Goal: Complete application form: Complete application form

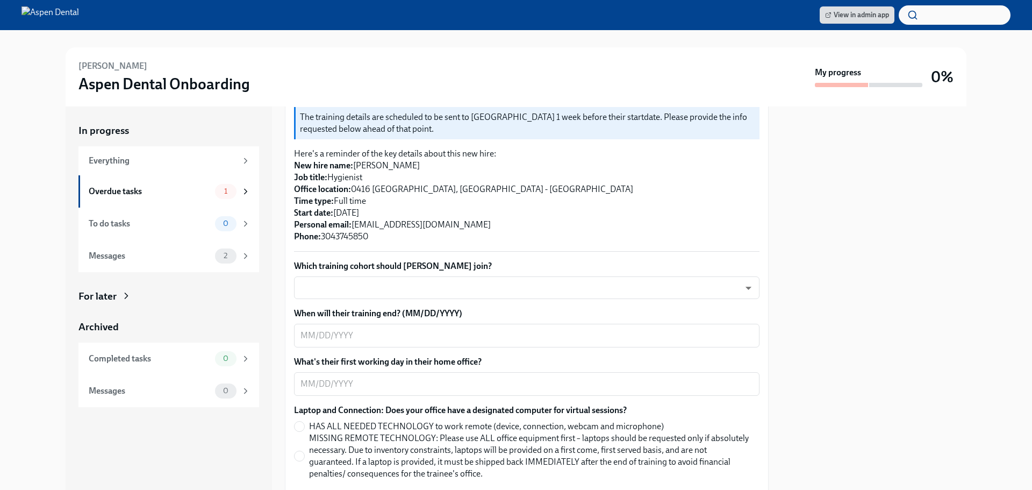
scroll to position [215, 0]
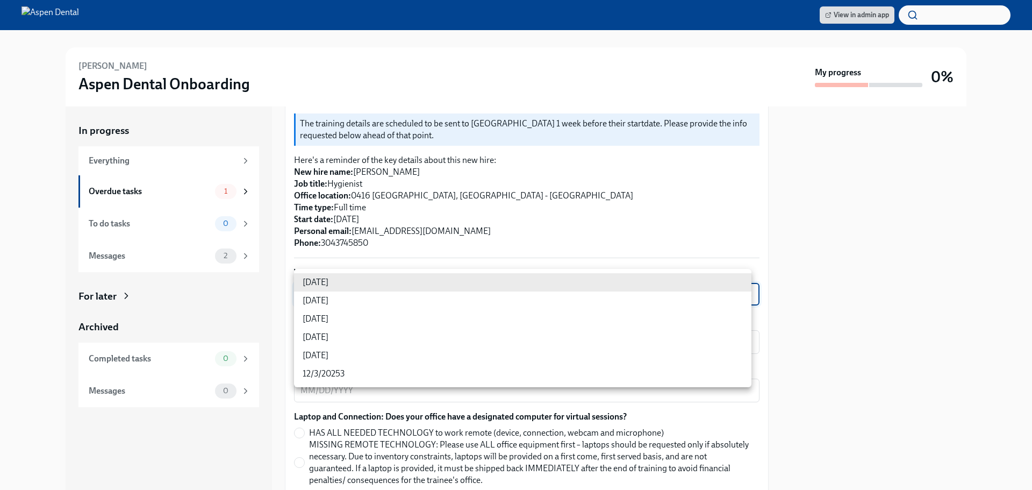
click at [428, 285] on body "View in admin app [PERSON_NAME] Aspen Dental Onboarding My progress 0% In progr…" at bounding box center [516, 245] width 1032 height 490
click at [322, 318] on li "[DATE]" at bounding box center [522, 319] width 457 height 18
type input "xIpes1xNG"
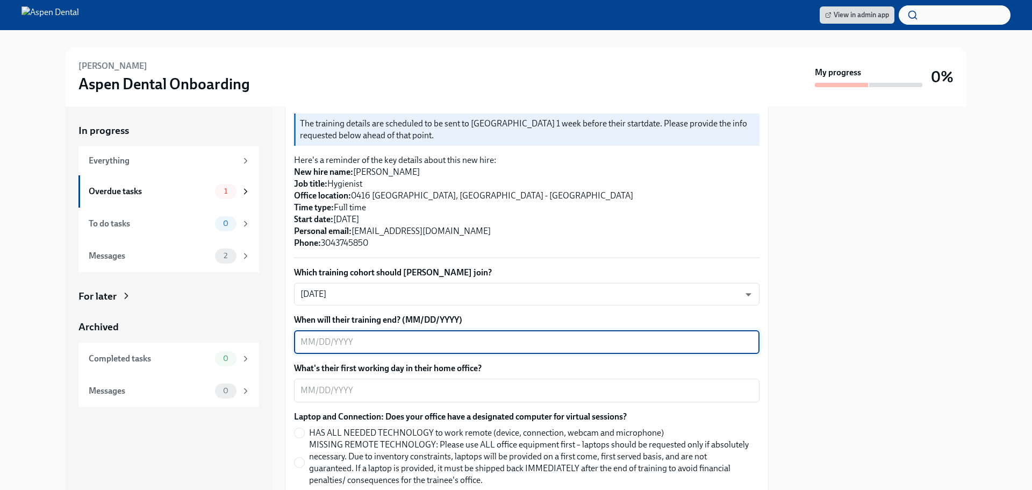
click at [326, 335] on textarea "When will their training end? (MM/DD/YYYY)" at bounding box center [526, 341] width 453 height 13
type textarea "[DATE]"
click at [380, 378] on div "x ​" at bounding box center [526, 390] width 465 height 24
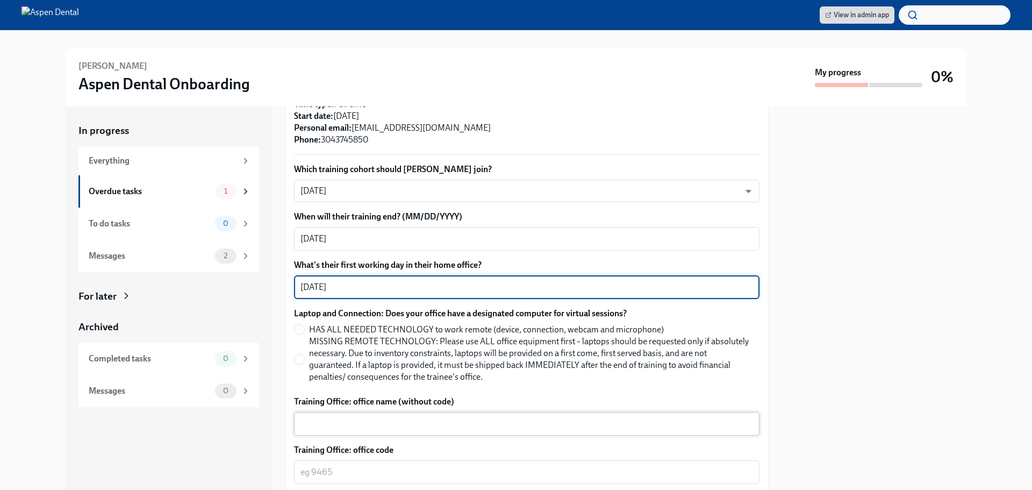
scroll to position [322, 0]
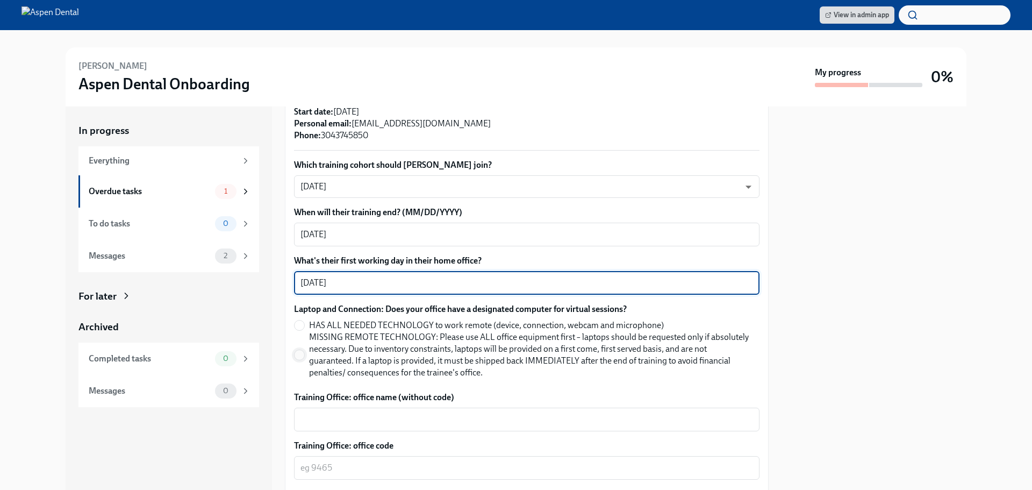
type textarea "[DATE]"
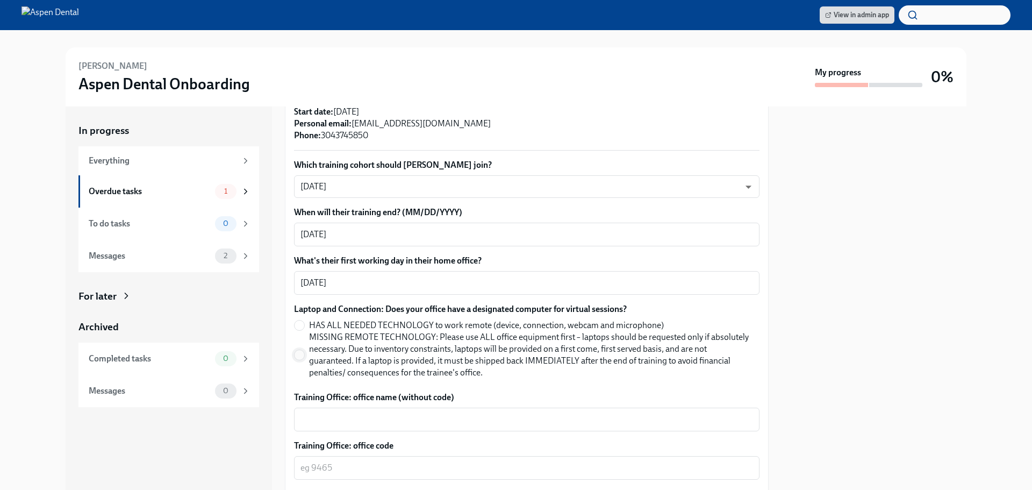
click at [297, 350] on input "MISSING REMOTE TECHNOLOGY: Please use ALL office equipment first – laptops shou…" at bounding box center [300, 355] width 10 height 10
radio input "true"
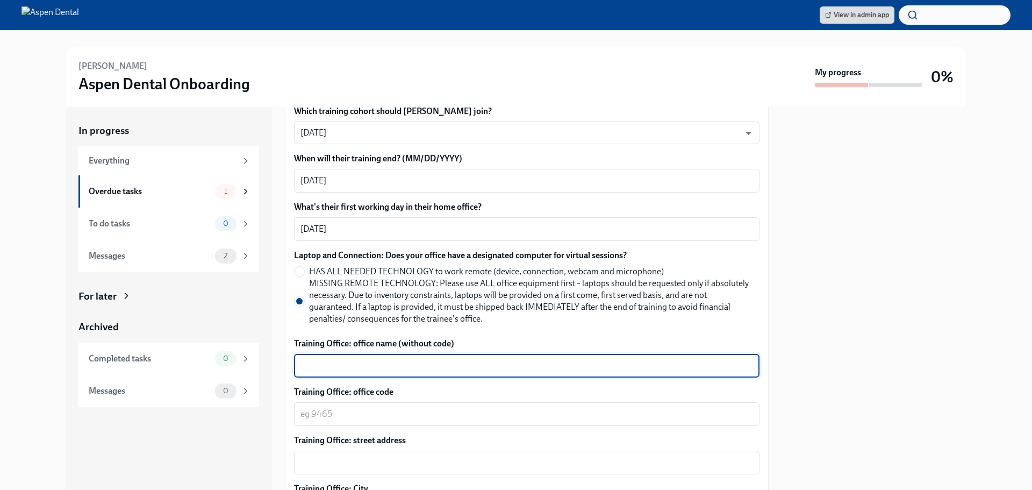
click at [351, 359] on textarea "Training Office: office name (without code)" at bounding box center [526, 365] width 453 height 13
type textarea "U"
type textarea "Aspen Dental-Uniontown, PA"
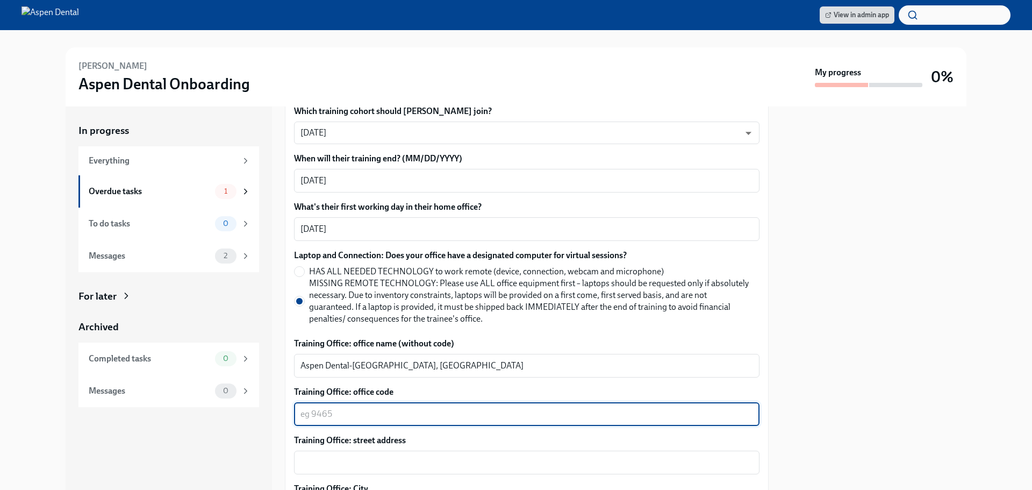
click at [390, 407] on textarea "Training Office: office code" at bounding box center [526, 413] width 453 height 13
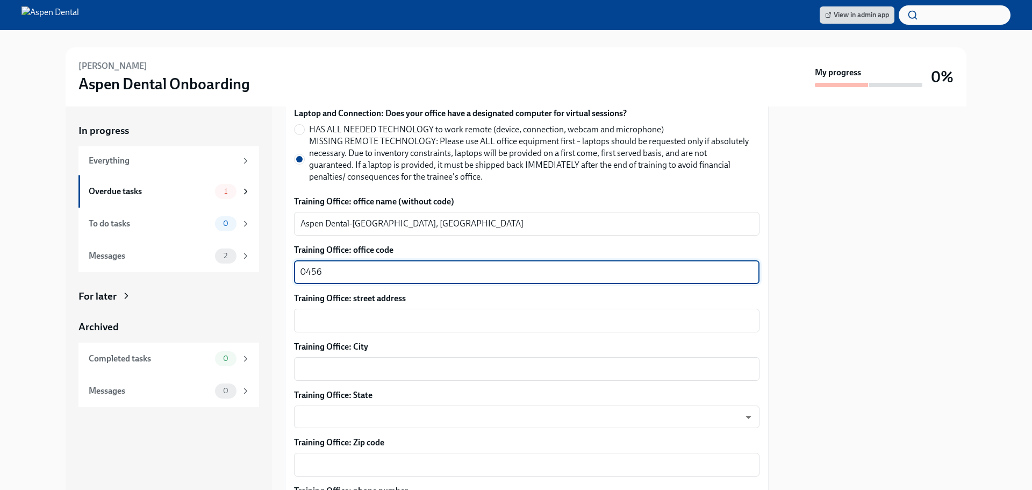
scroll to position [537, 0]
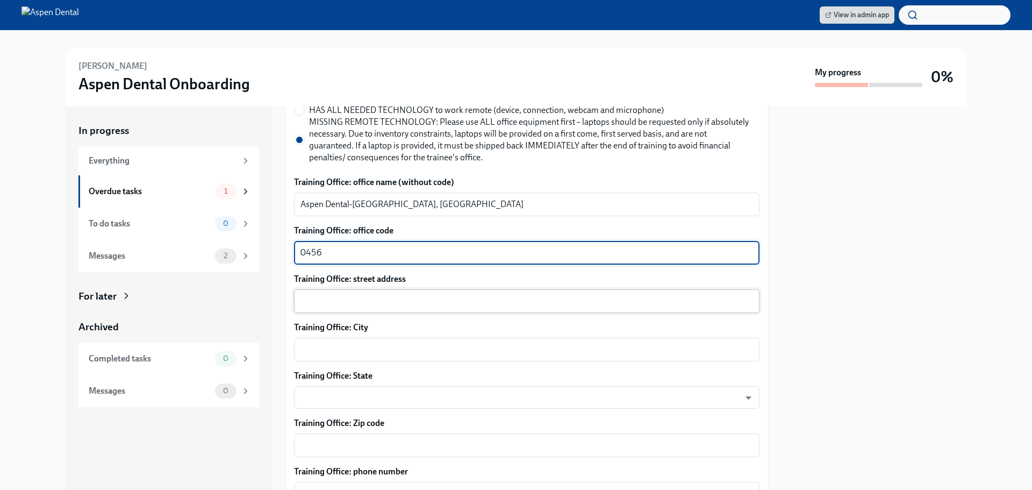
type textarea "0456"
click at [346, 295] on textarea "Training Office: street address" at bounding box center [526, 301] width 453 height 13
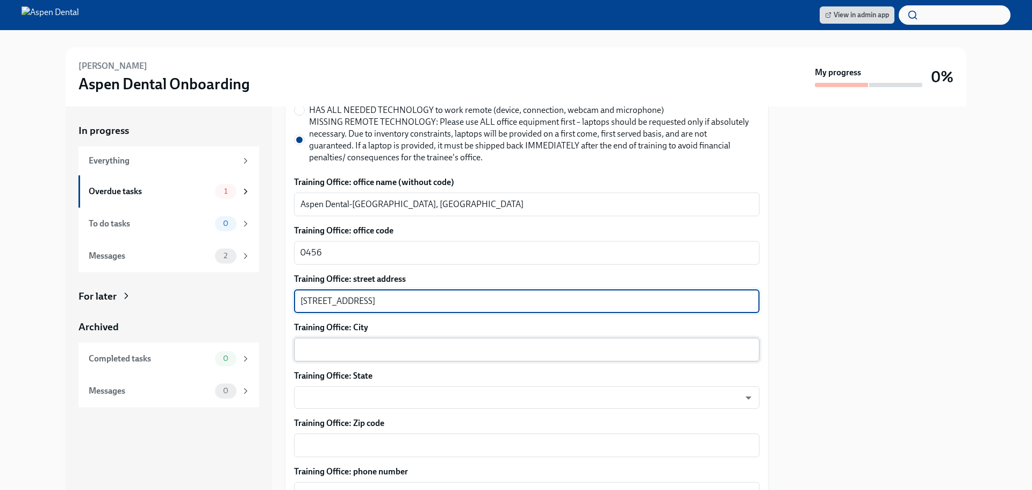
type textarea "595 W Main St."
click at [334, 343] on textarea "Training Office: City" at bounding box center [526, 349] width 453 height 13
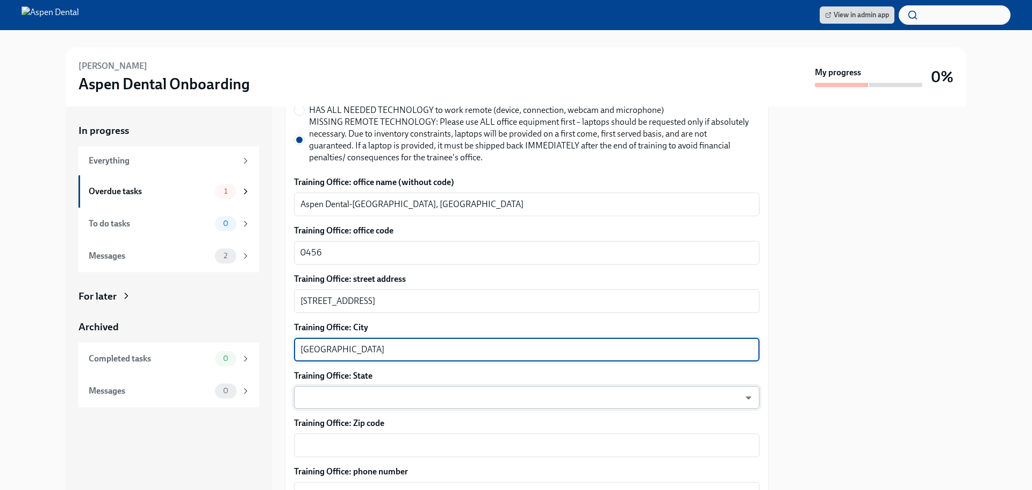
type textarea "Uniontown"
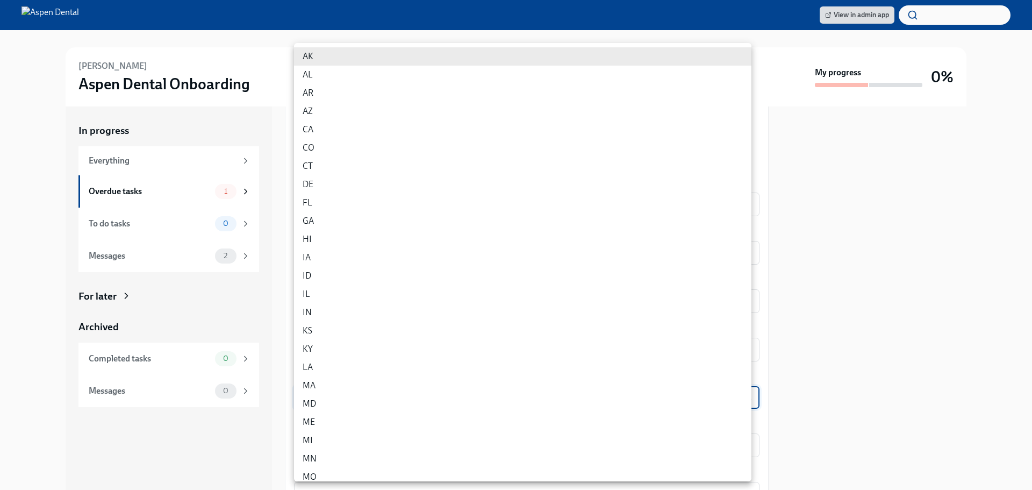
click at [343, 391] on body "View in admin app Breona Buffington Aspen Dental Onboarding My progress 0% In p…" at bounding box center [516, 245] width 1032 height 490
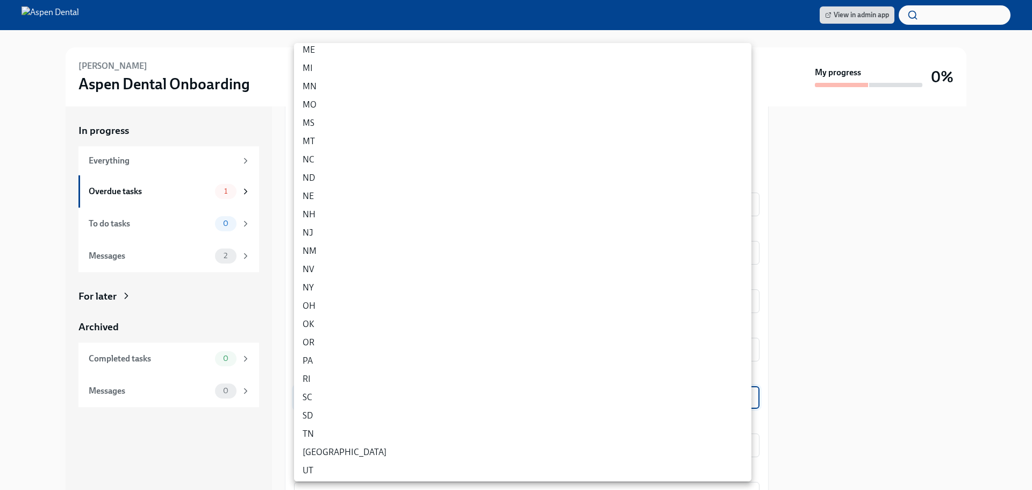
scroll to position [376, 0]
click at [306, 357] on li "PA" at bounding box center [522, 356] width 457 height 18
type input "IUCTqAnue"
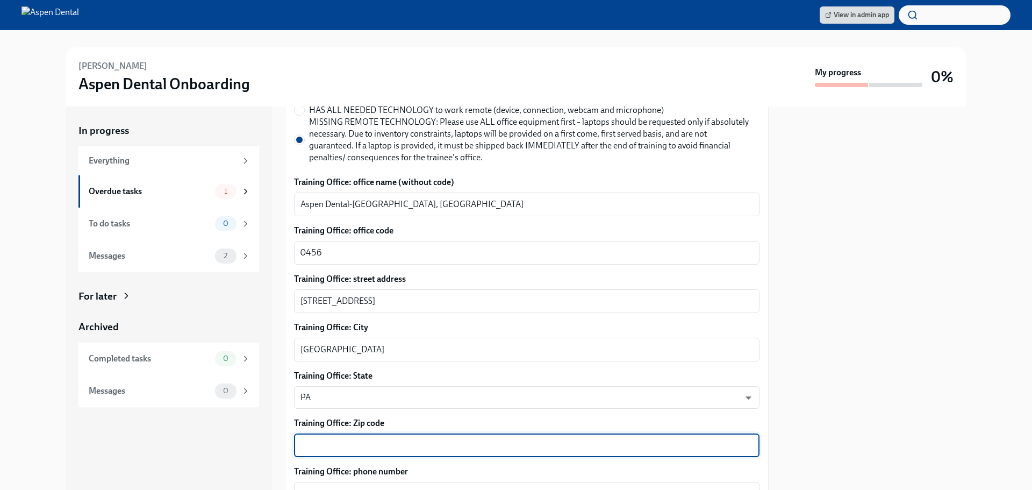
click at [331, 439] on textarea "Training Office: Zip code" at bounding box center [526, 445] width 453 height 13
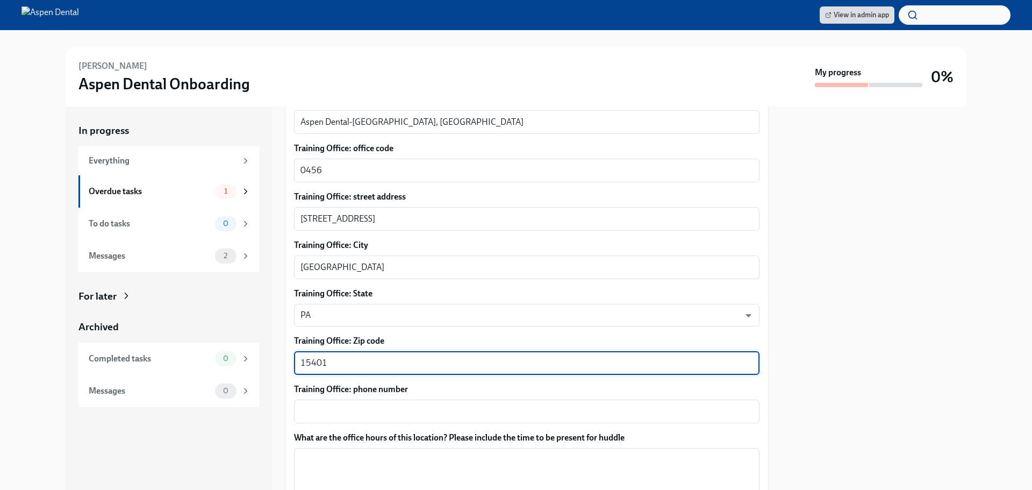
scroll to position [645, 0]
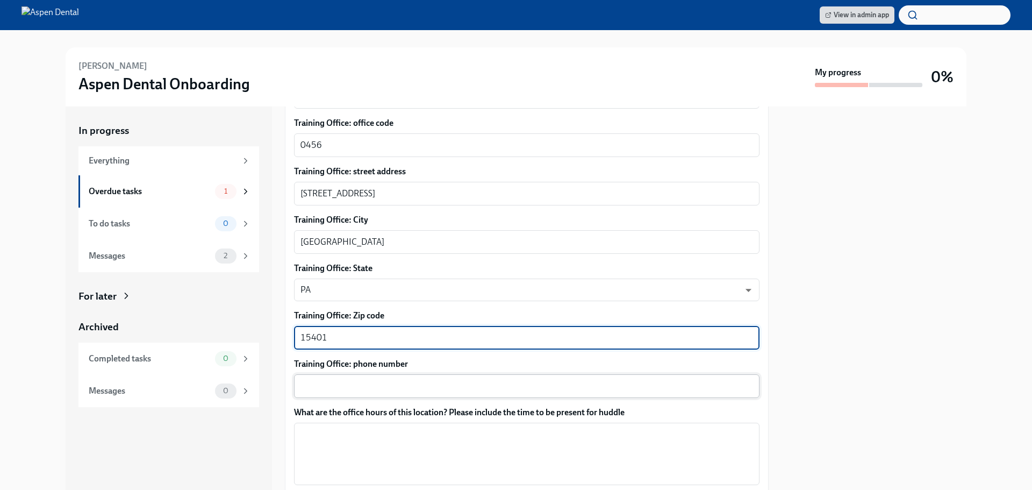
type textarea "15401"
click at [343, 379] on textarea "Training Office: phone number" at bounding box center [526, 385] width 453 height 13
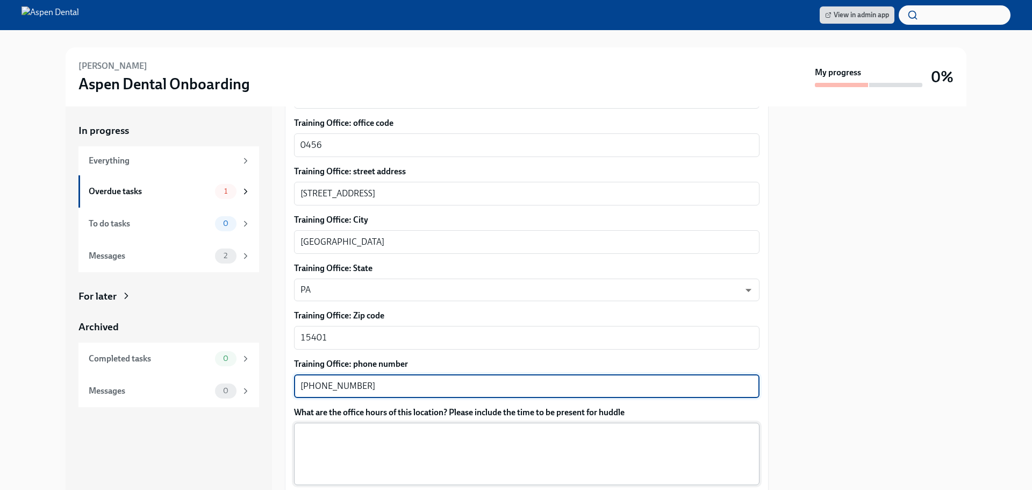
type textarea "724-425-1000"
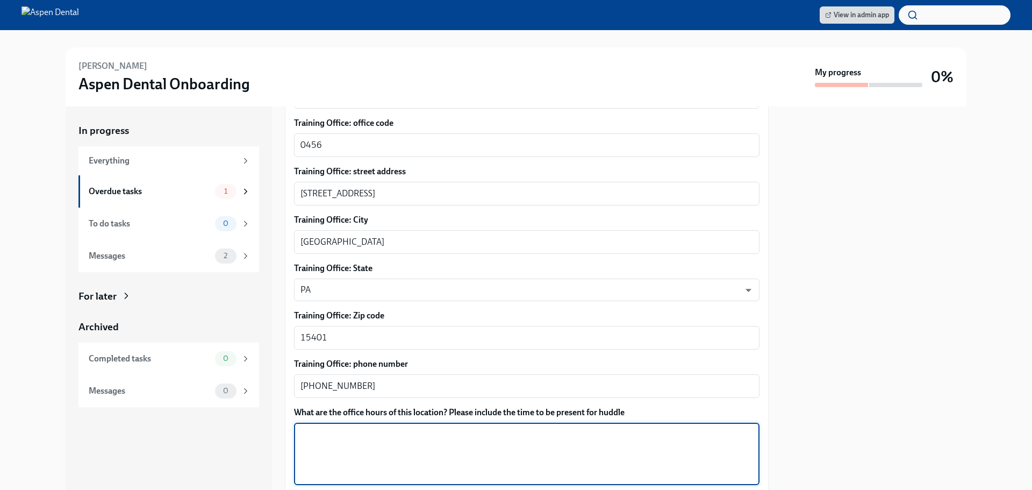
click at [363, 428] on textarea "What are the office hours of this location? Please include the time to be prese…" at bounding box center [526, 454] width 453 height 52
type textarea "T"
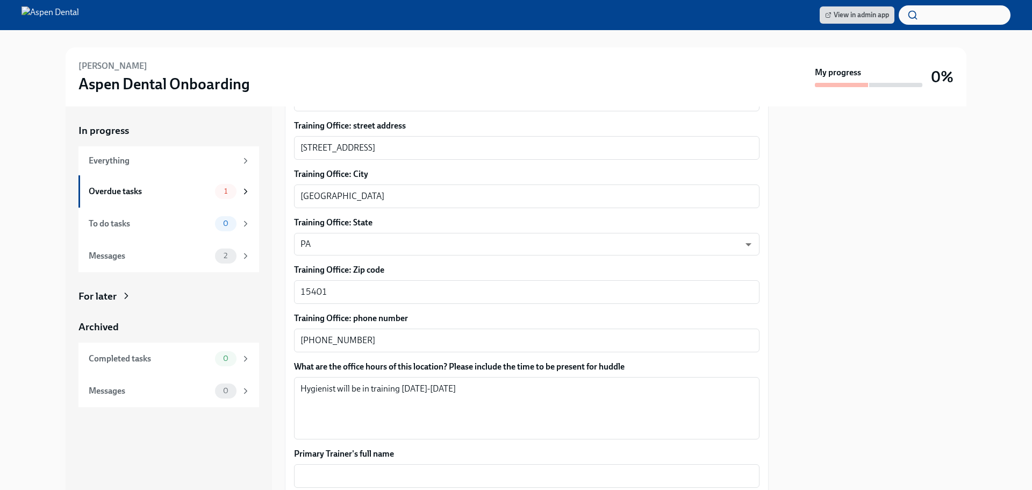
scroll to position [752, 0]
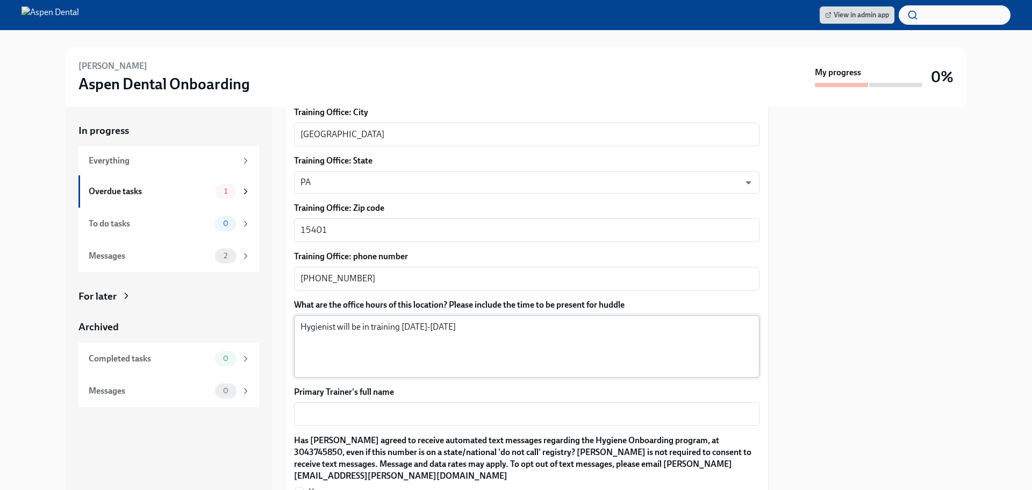
click at [477, 320] on textarea "Hygienist will be in training Monday-Thursday" at bounding box center [526, 346] width 453 height 52
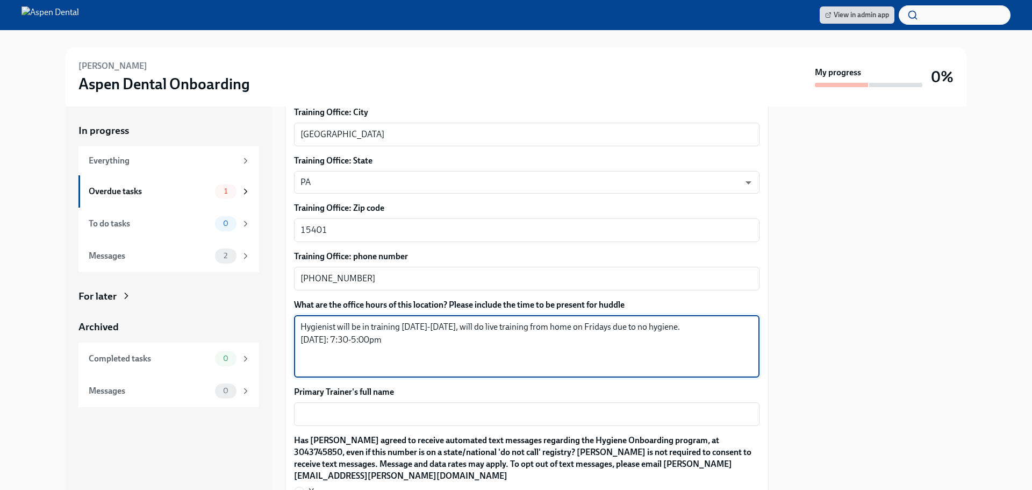
click at [351, 326] on textarea "Hygienist will be in training Monday-Thursday, will do live training from home …" at bounding box center [526, 346] width 453 height 52
click at [402, 331] on textarea "Hygienist will be in training Monday-Thursday, will do live training from home …" at bounding box center [526, 346] width 453 height 52
click at [370, 324] on textarea "Hygienist will be in training Monday-Thursday, will do live training from home …" at bounding box center [526, 346] width 453 height 52
click at [349, 343] on textarea "Hygienist will be in training Monday-Thursday, will do live training from home …" at bounding box center [526, 346] width 453 height 52
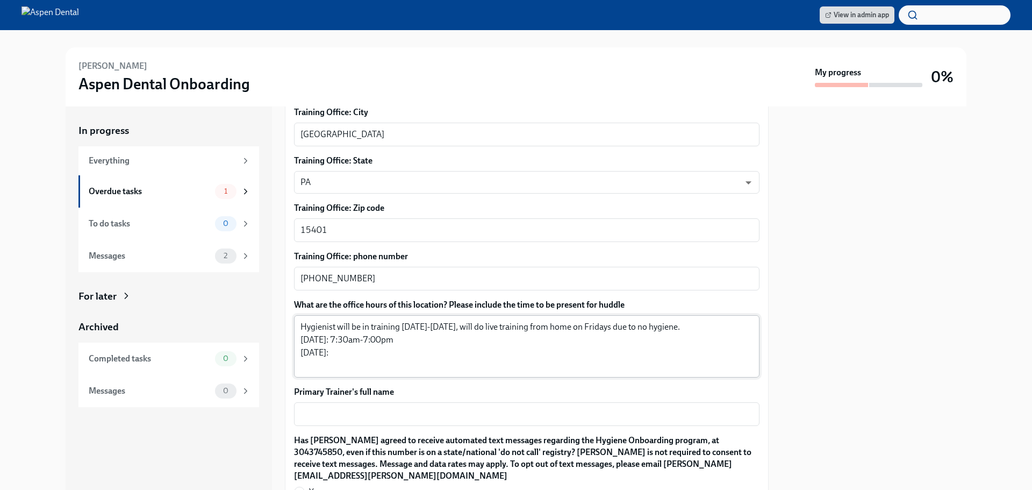
click at [345, 339] on textarea "Hygienist will be in training Monday-Thursday, will do live training from home …" at bounding box center [526, 346] width 453 height 52
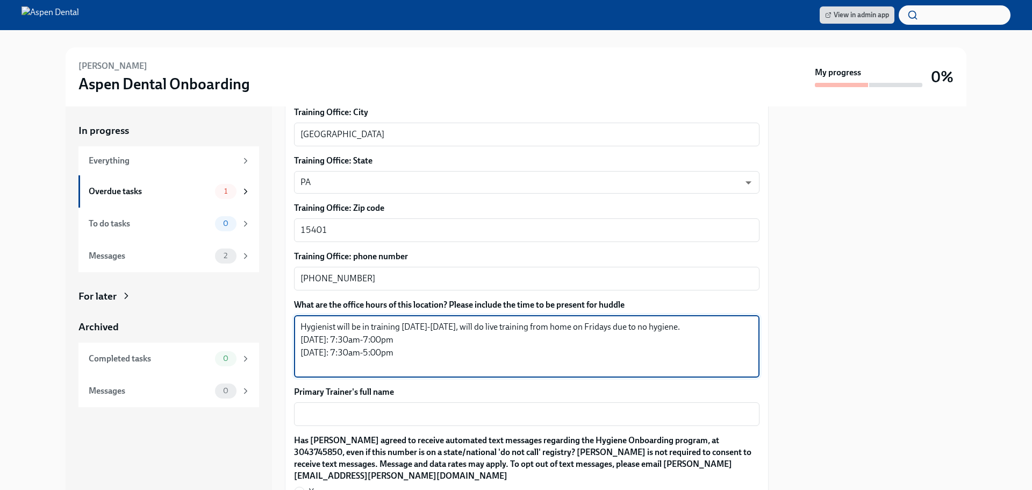
click at [333, 340] on textarea "Hygienist will be in training Monday-Thursday, will do live training from home …" at bounding box center [526, 346] width 453 height 52
click at [442, 339] on textarea "Hygienist will be in training Monday-Thursday, will do live training from home …" at bounding box center [526, 346] width 453 height 52
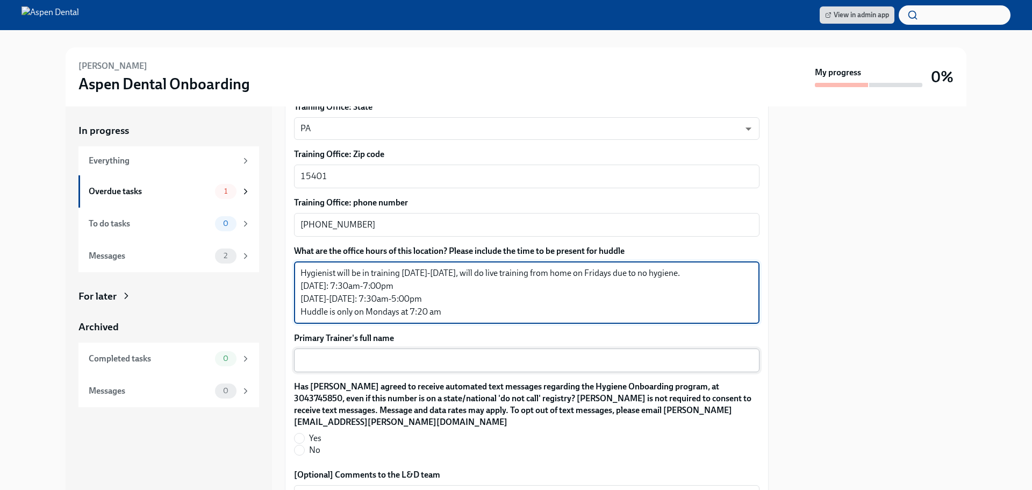
type textarea "Hygienist will be in training Monday-Thursday, will do live training from home …"
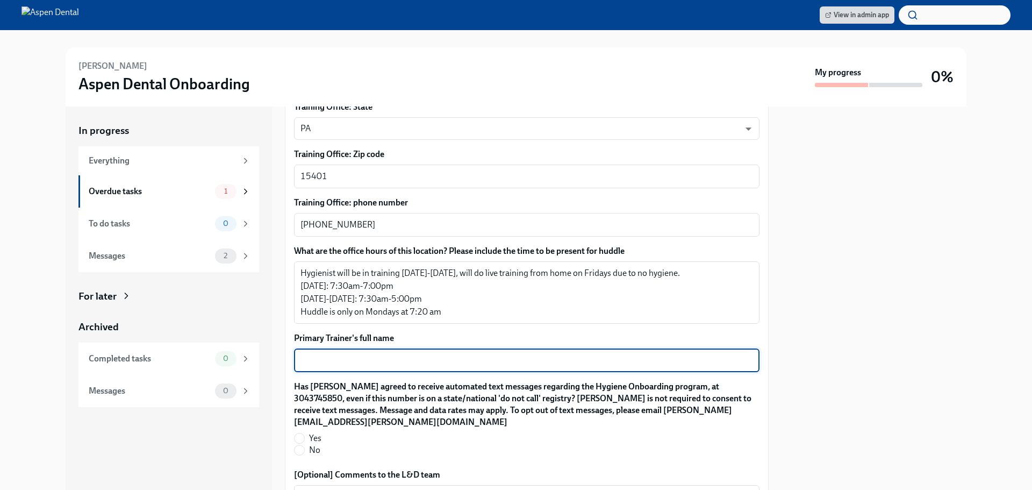
click at [362, 354] on textarea "Primary Trainer's full name" at bounding box center [526, 360] width 453 height 13
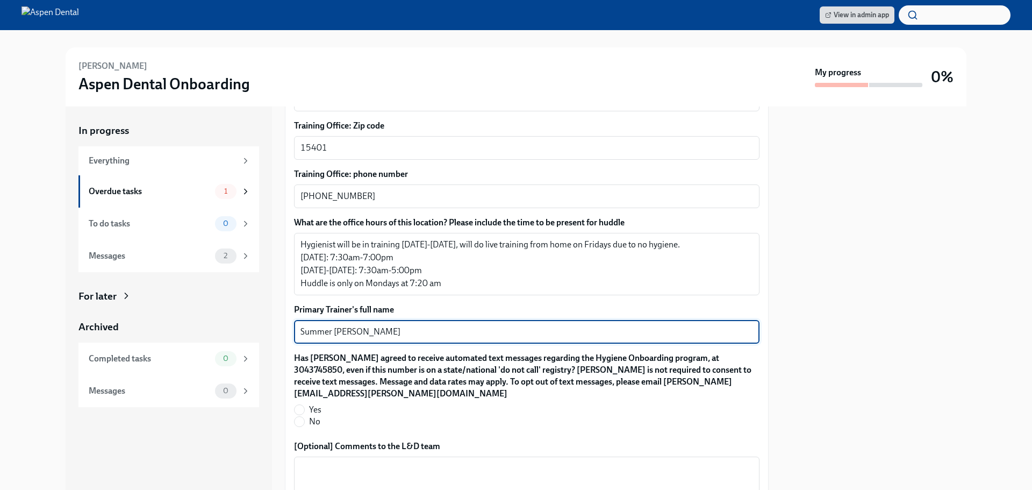
scroll to position [860, 0]
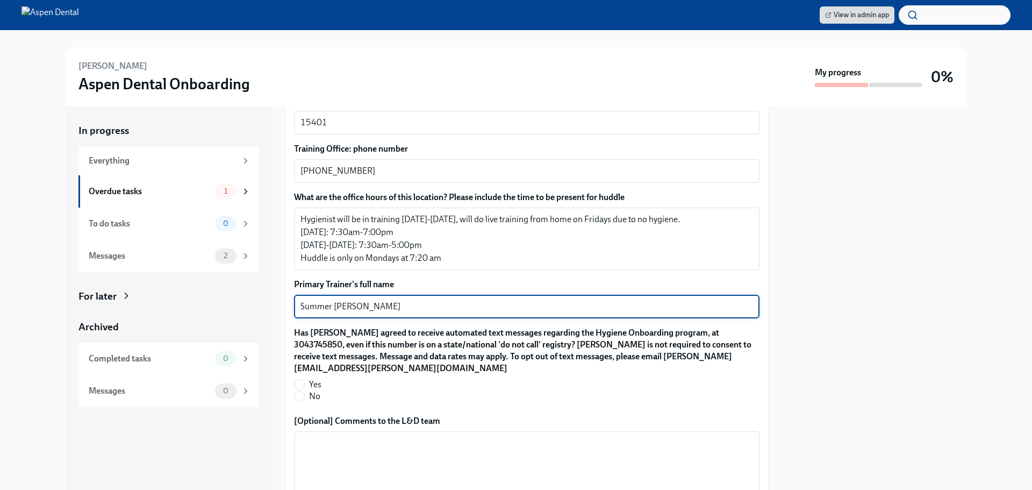
type textarea "Summer Earle"
click at [306, 378] on label "Yes" at bounding box center [522, 384] width 457 height 12
click at [304, 379] on input "Yes" at bounding box center [300, 384] width 10 height 10
radio input "true"
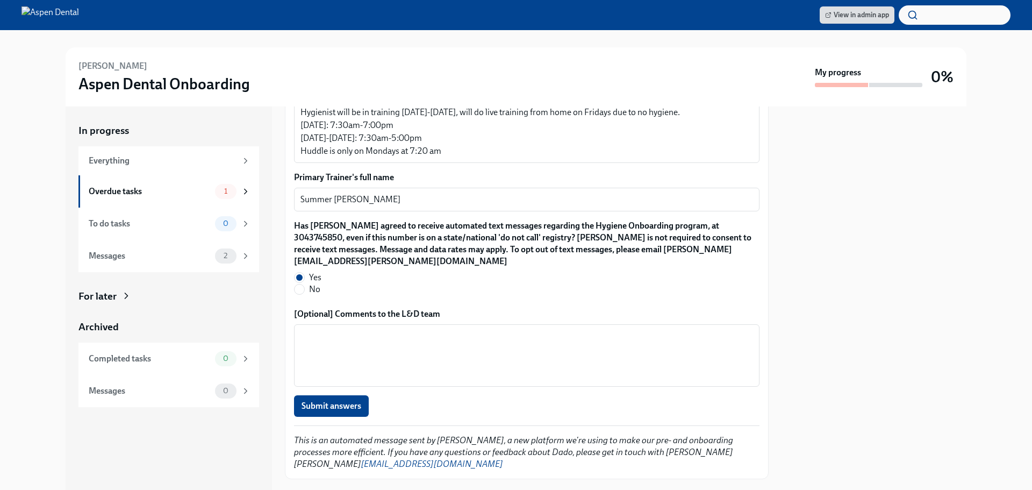
scroll to position [967, 0]
click at [352, 329] on textarea "[Optional] Comments to the L&D team" at bounding box center [526, 355] width 453 height 52
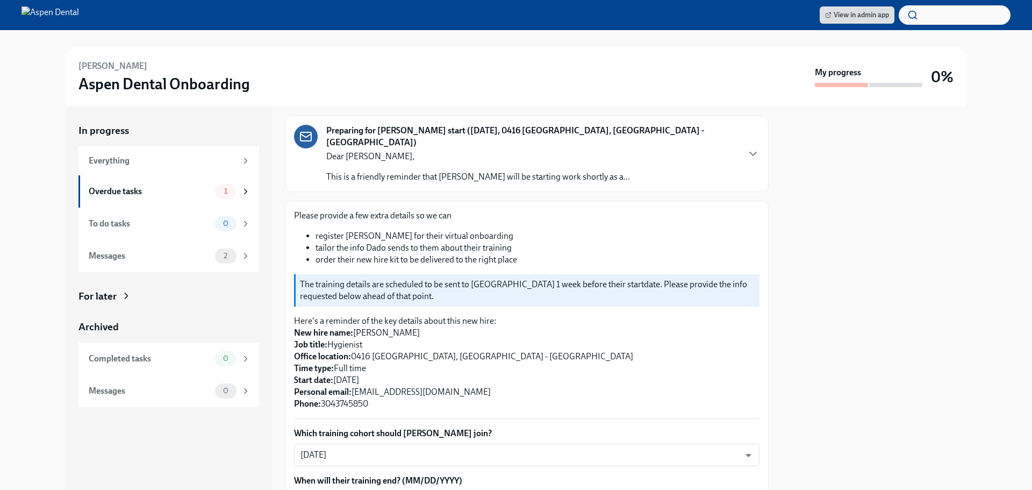
scroll to position [54, 0]
type textarea "Team, please push Breona's start date from 9/29/2025 to 10/6/2025. Thanks!"
click at [750, 153] on icon "button" at bounding box center [753, 154] width 6 height 3
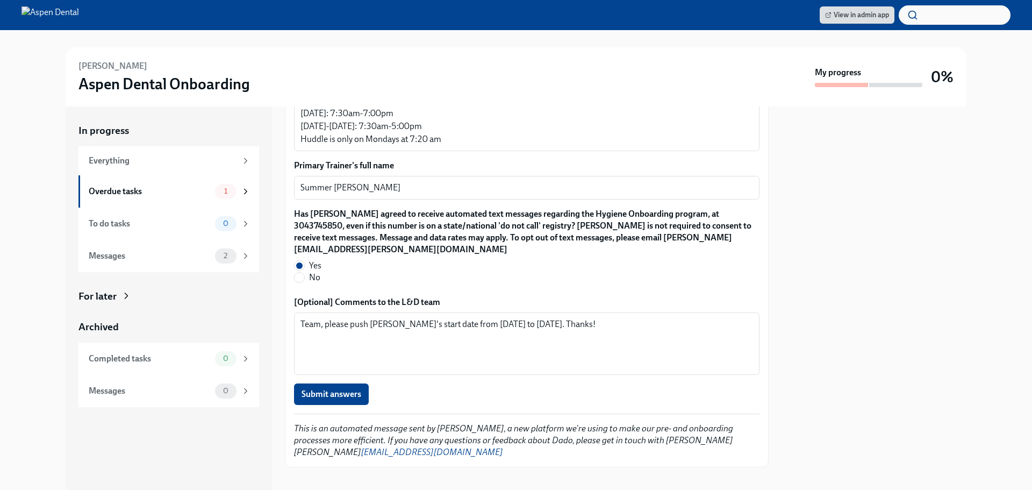
scroll to position [1397, 0]
click at [353, 390] on span "Submit answers" at bounding box center [332, 393] width 60 height 11
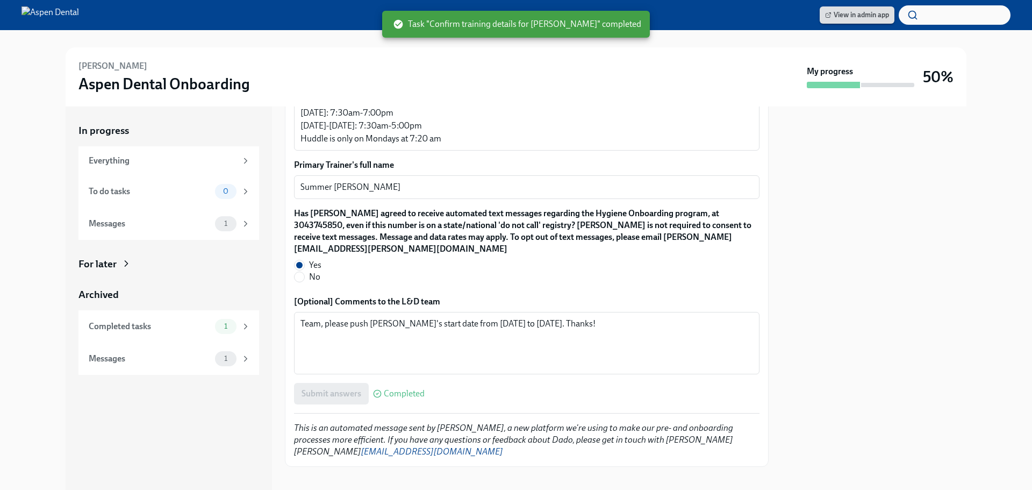
click at [844, 20] on span "View in admin app" at bounding box center [857, 15] width 64 height 11
